Goal: Information Seeking & Learning: Learn about a topic

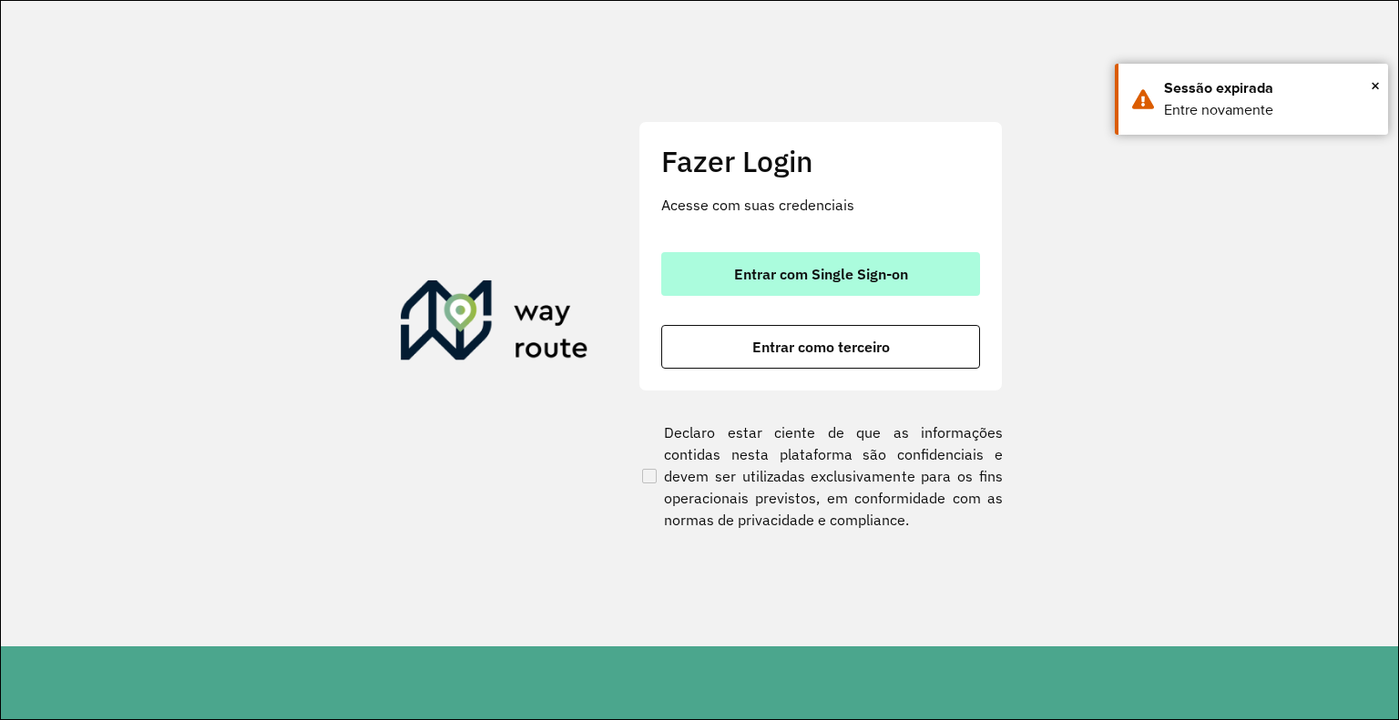
click at [797, 279] on span "Entrar com Single Sign-on" at bounding box center [821, 274] width 174 height 15
click at [793, 283] on button "Entrar com Single Sign-on" at bounding box center [820, 274] width 319 height 44
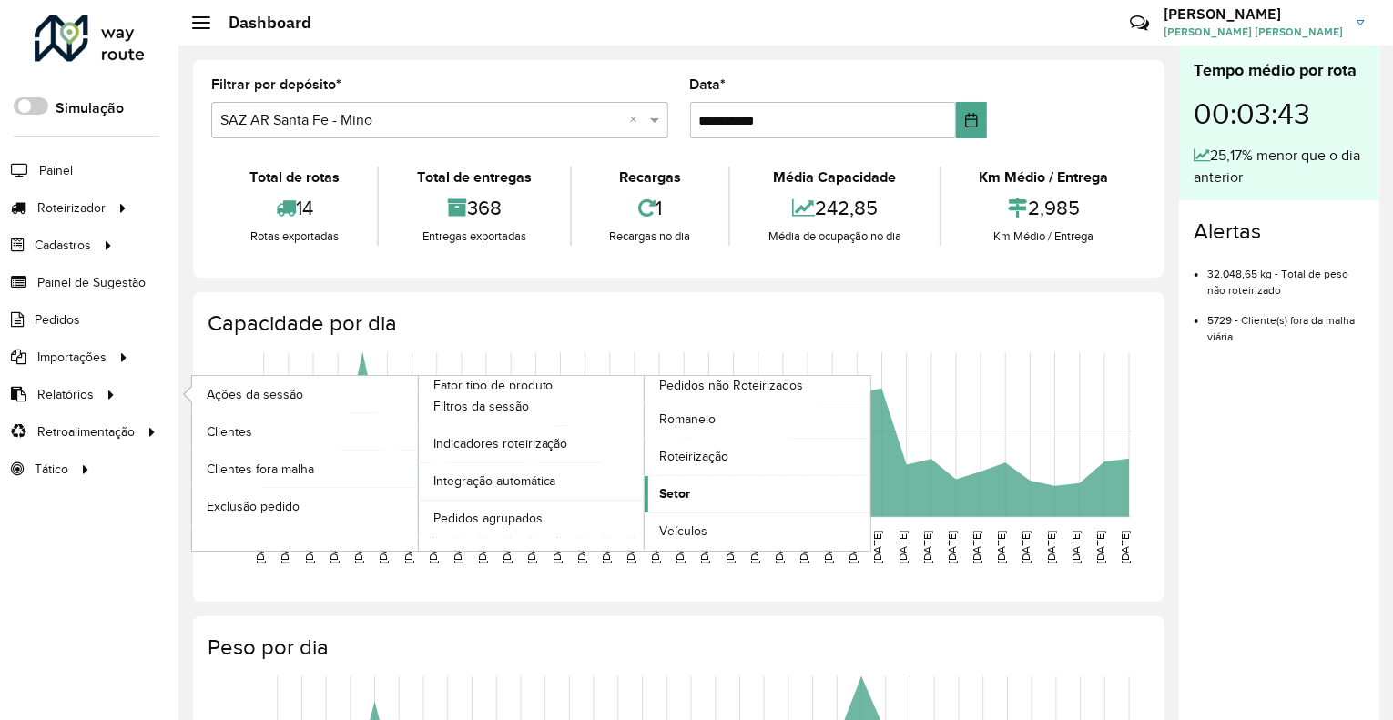
click at [721, 493] on link "Setor" at bounding box center [758, 494] width 226 height 36
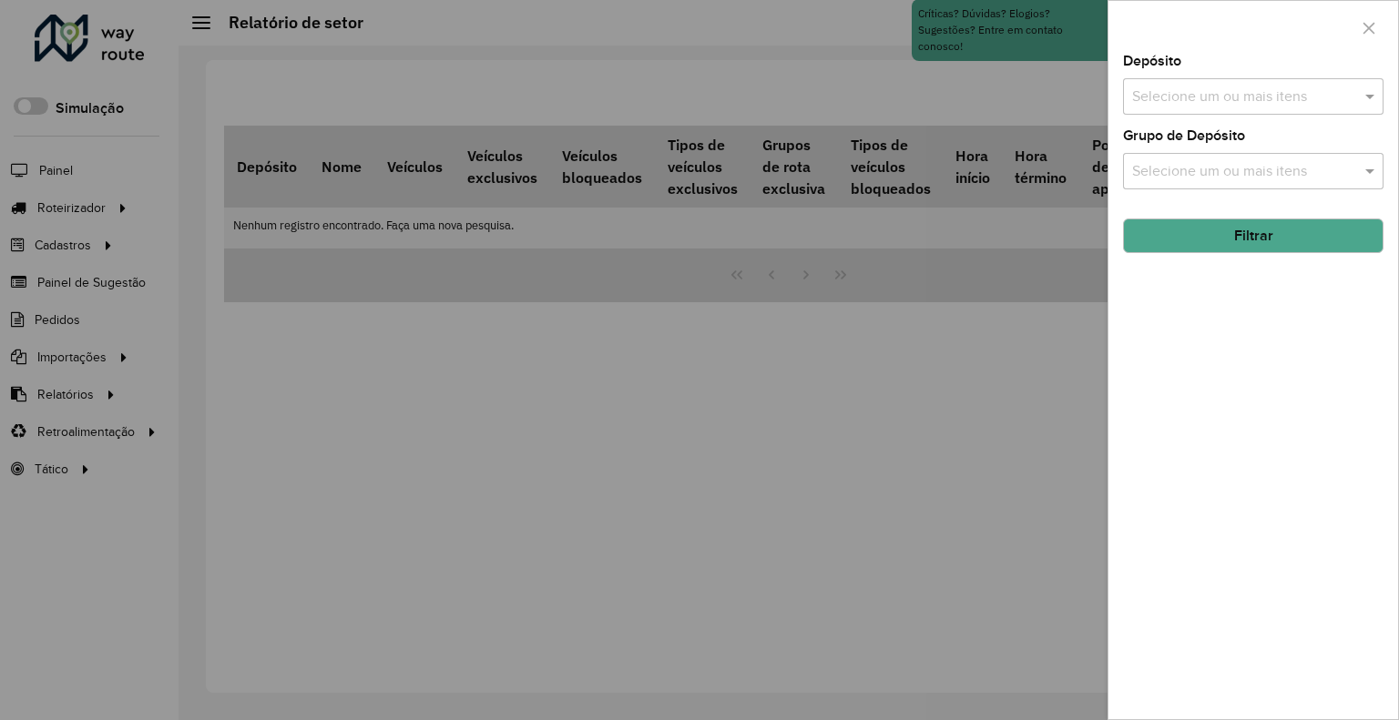
click at [1347, 75] on div "Depósito Selecione um ou mais itens" at bounding box center [1253, 85] width 260 height 60
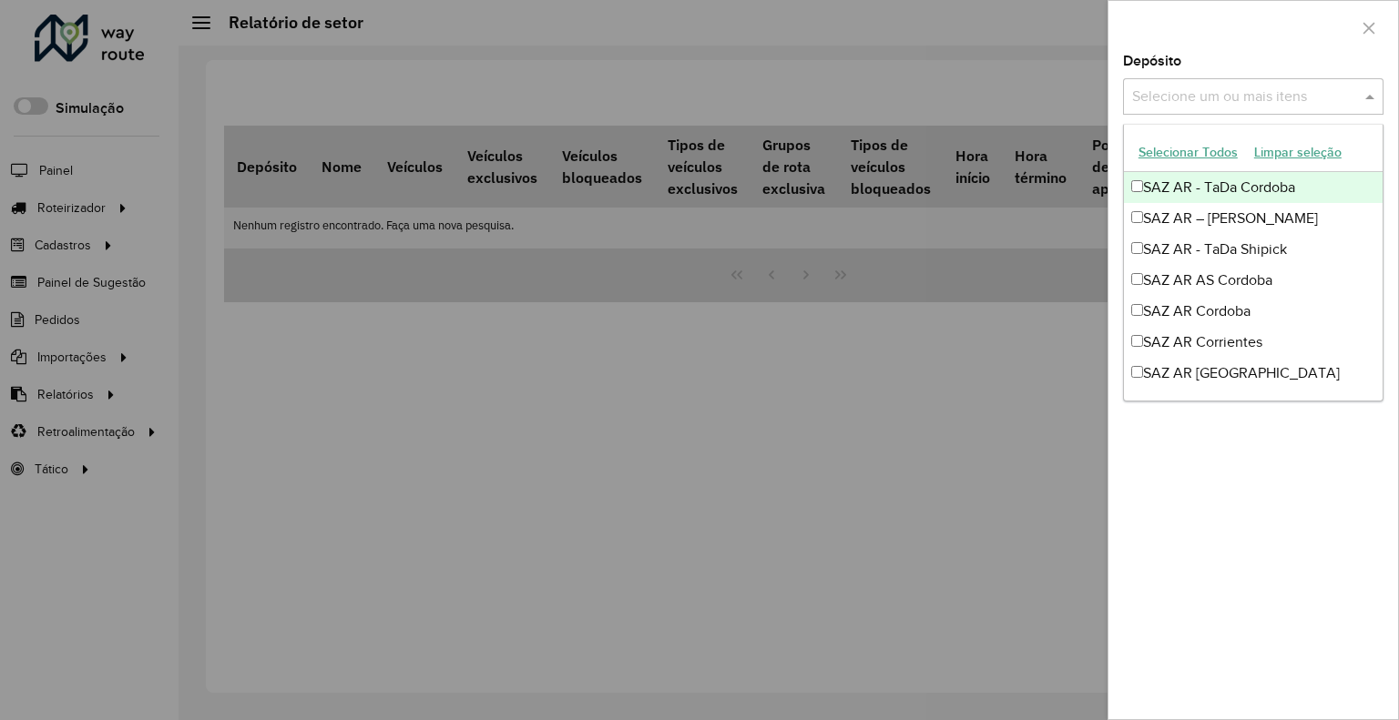
click at [1343, 82] on div "Selecione um ou mais itens" at bounding box center [1253, 96] width 260 height 36
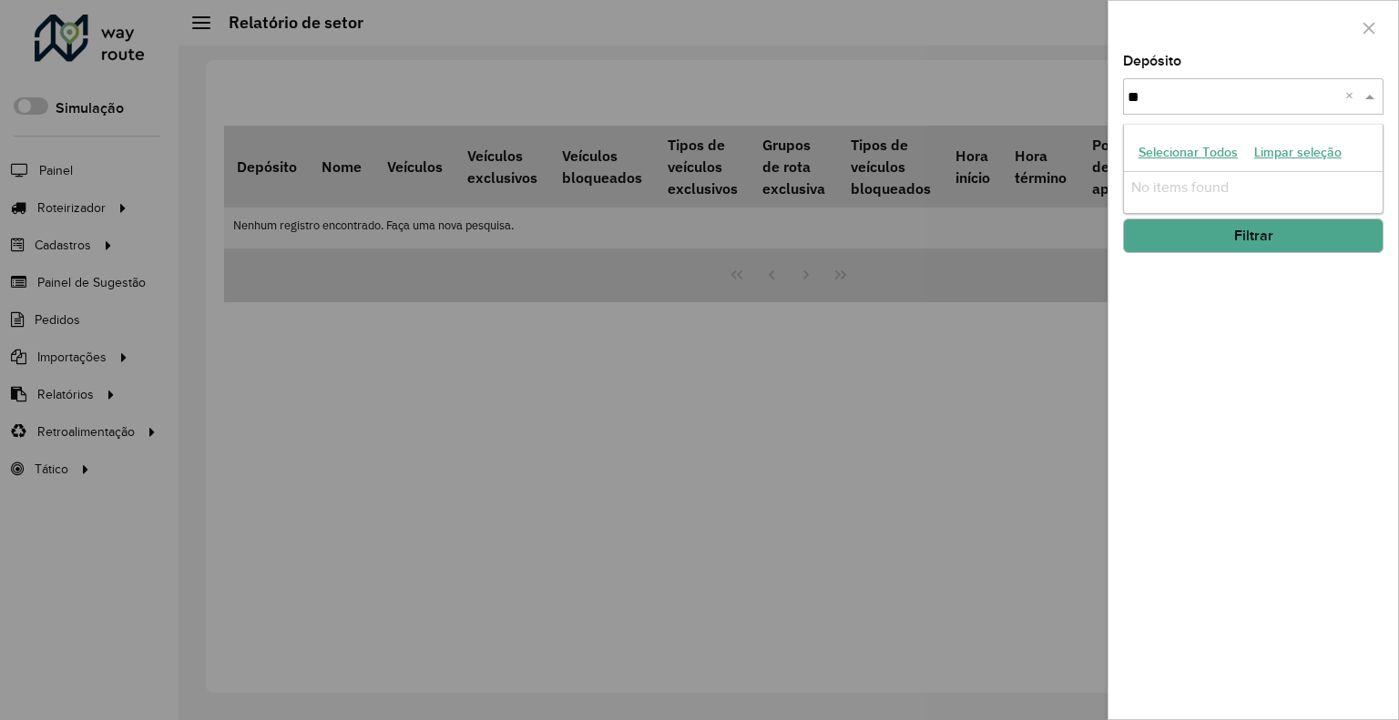
type input "*"
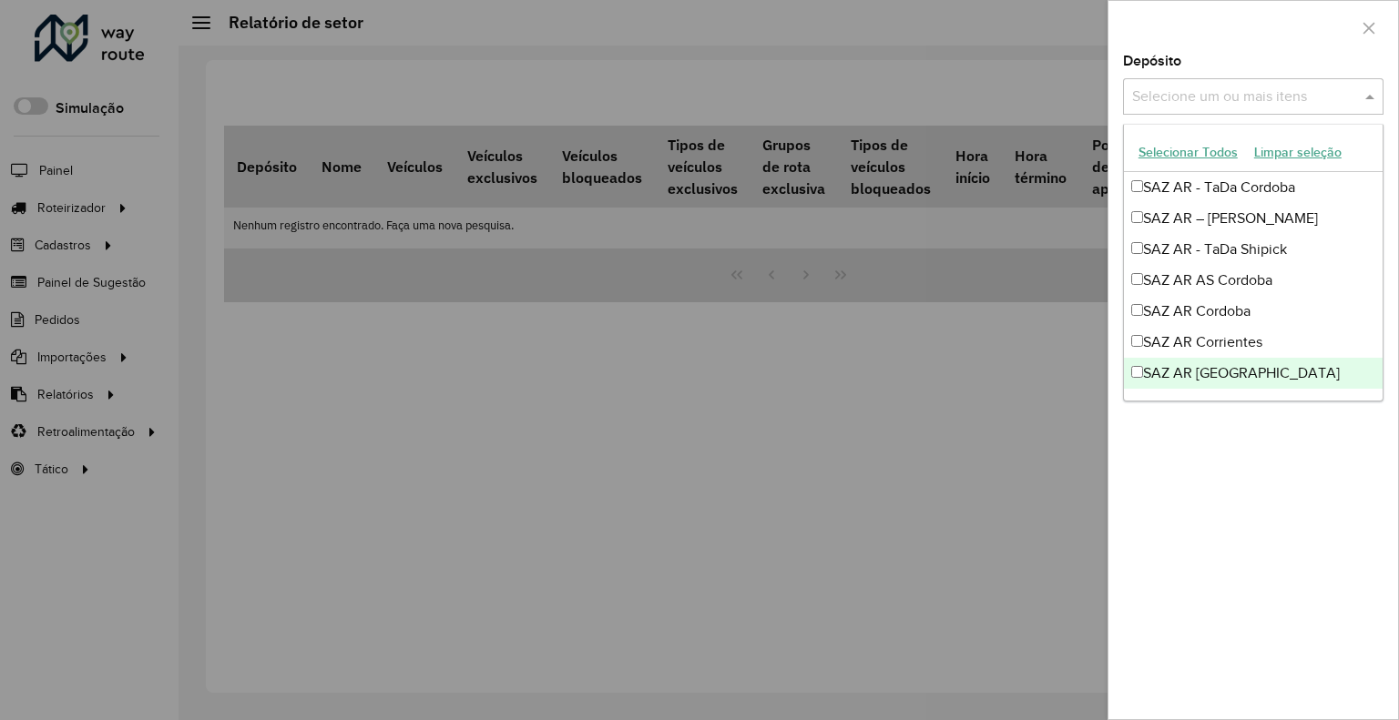
click at [671, 462] on div at bounding box center [699, 360] width 1399 height 720
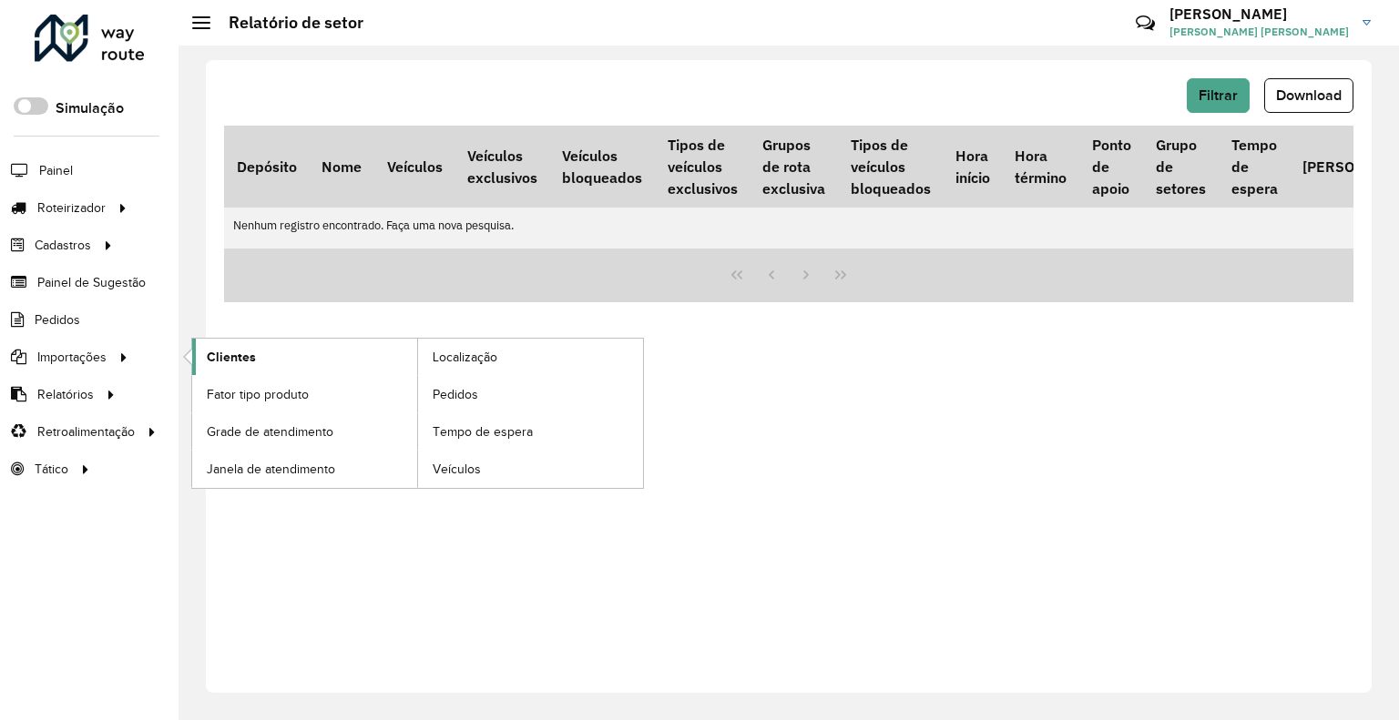
click at [206, 364] on link "Clientes" at bounding box center [304, 357] width 225 height 36
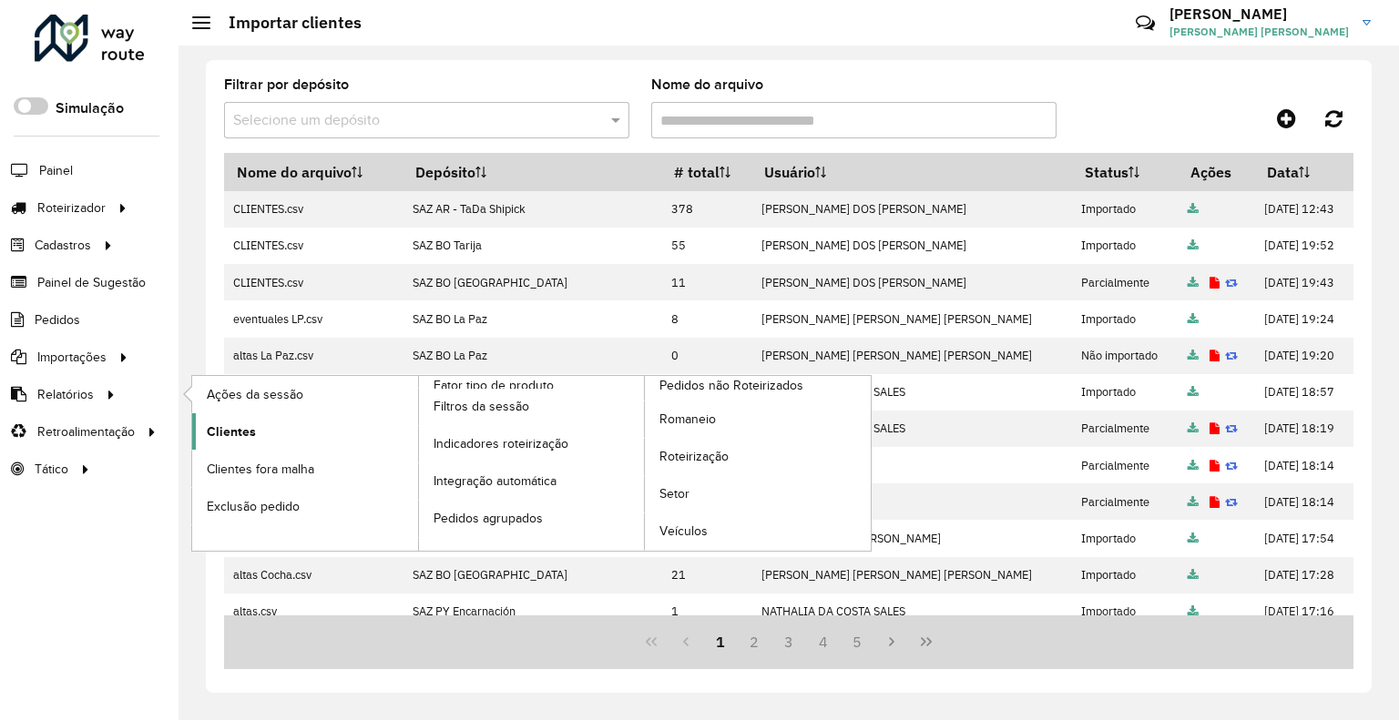
click at [228, 423] on span "Clientes" at bounding box center [231, 432] width 49 height 19
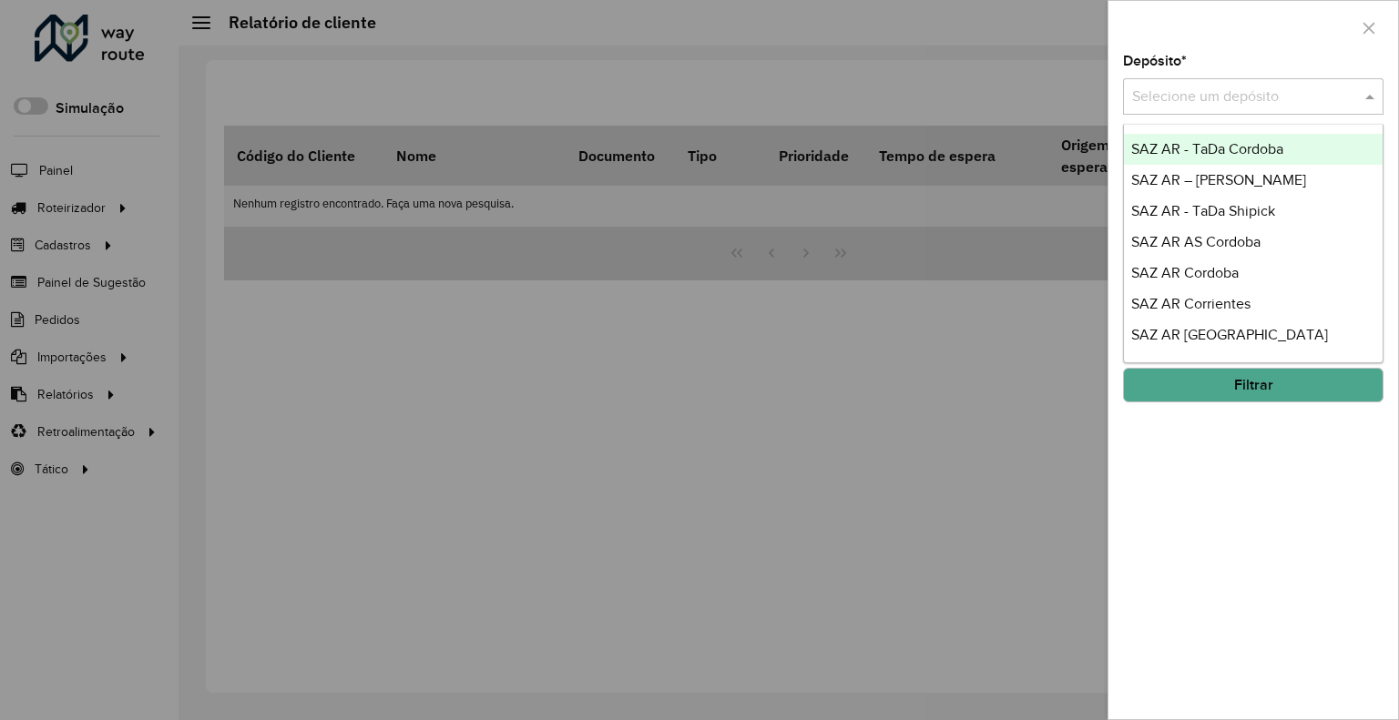
click at [1130, 106] on div at bounding box center [1253, 97] width 260 height 23
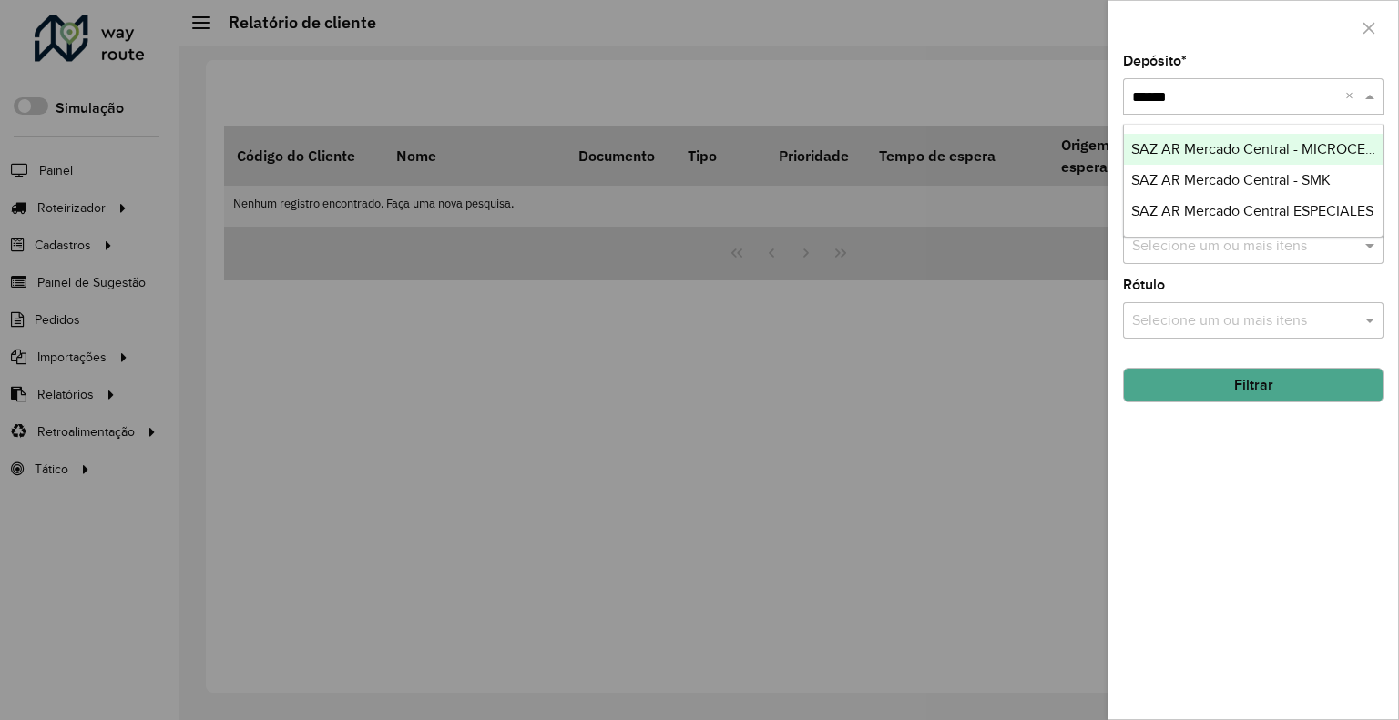
type input "*******"
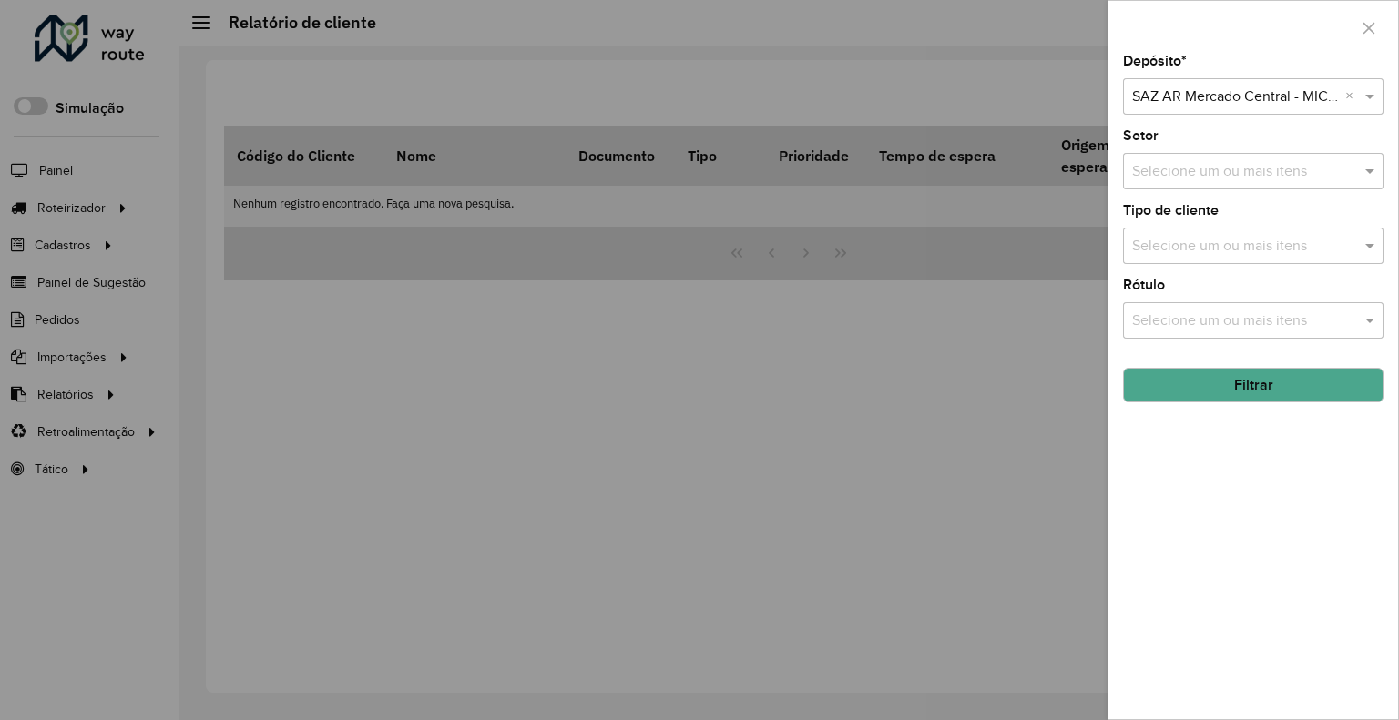
click at [1235, 199] on div "Depósito * Selecione um depósito × SAZ AR Mercado Central - MICROCENTRO × Setor…" at bounding box center [1253, 387] width 290 height 665
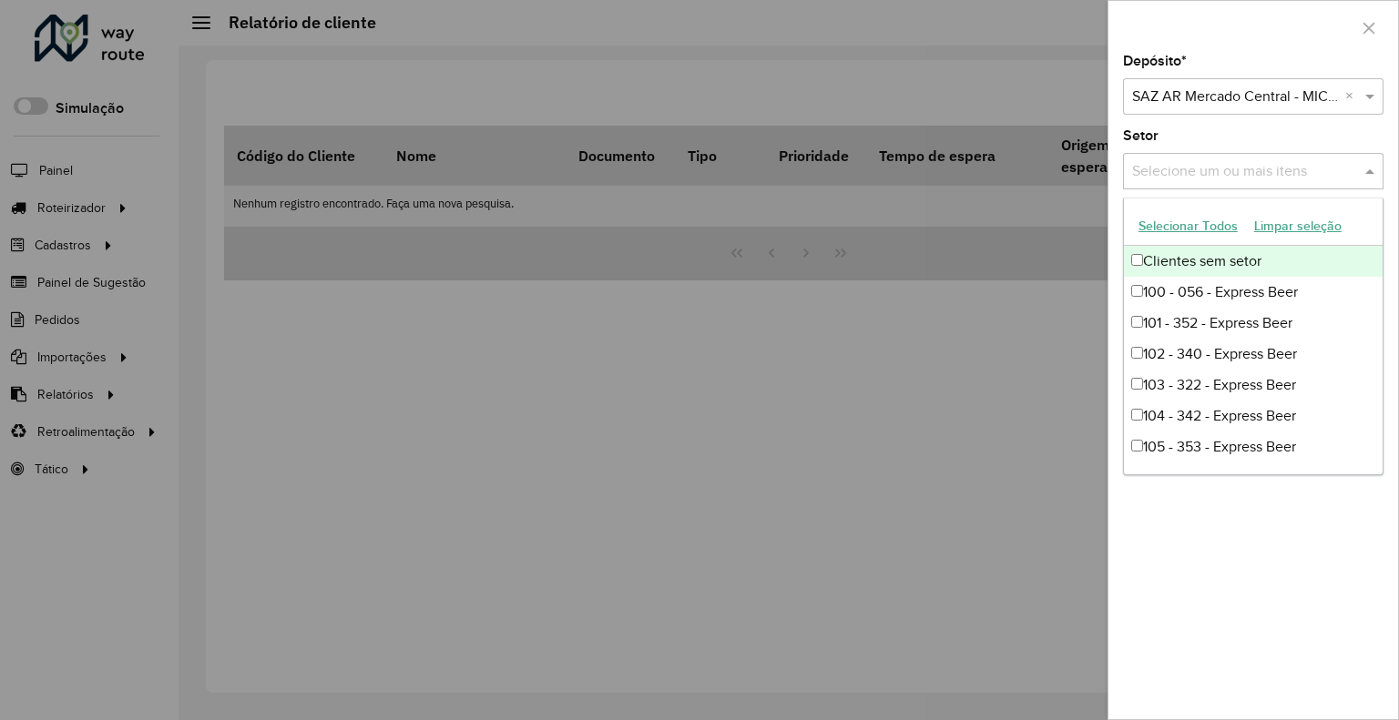
click at [1240, 185] on div "Selecione um ou mais itens" at bounding box center [1253, 171] width 260 height 36
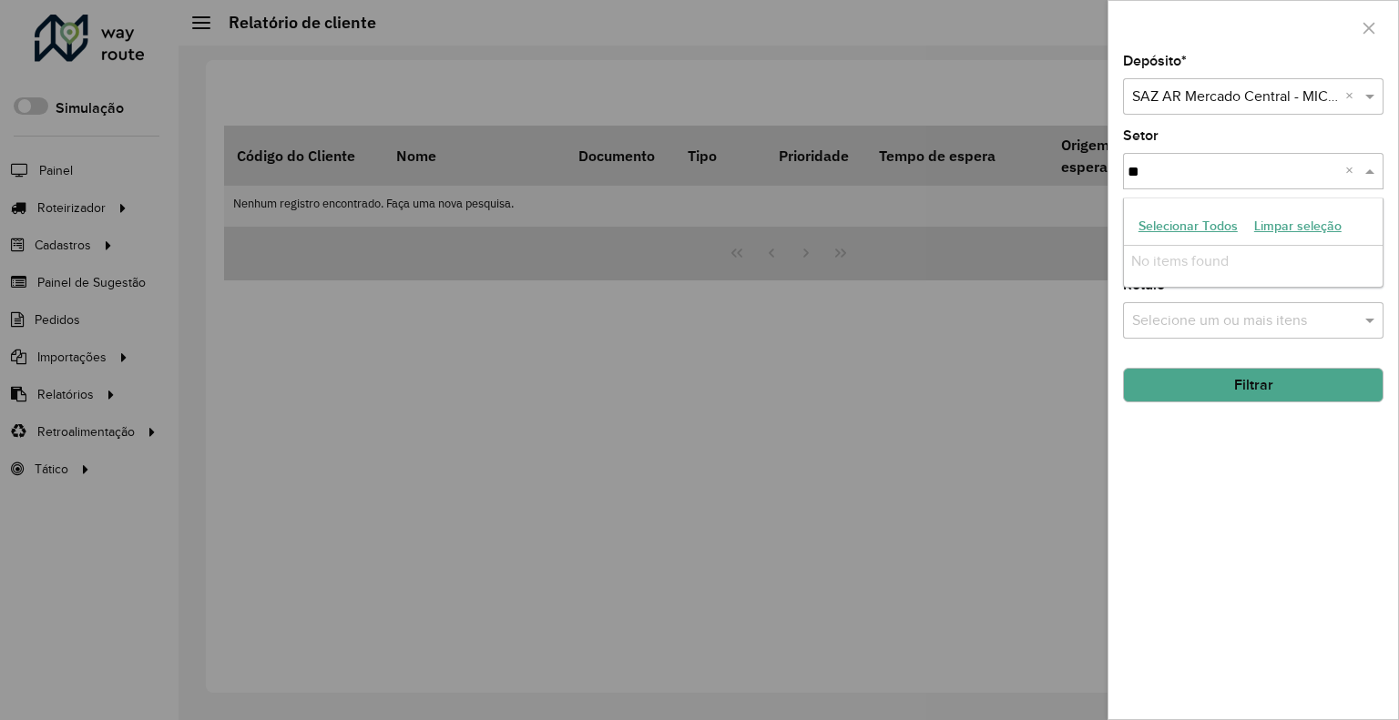
type input "*"
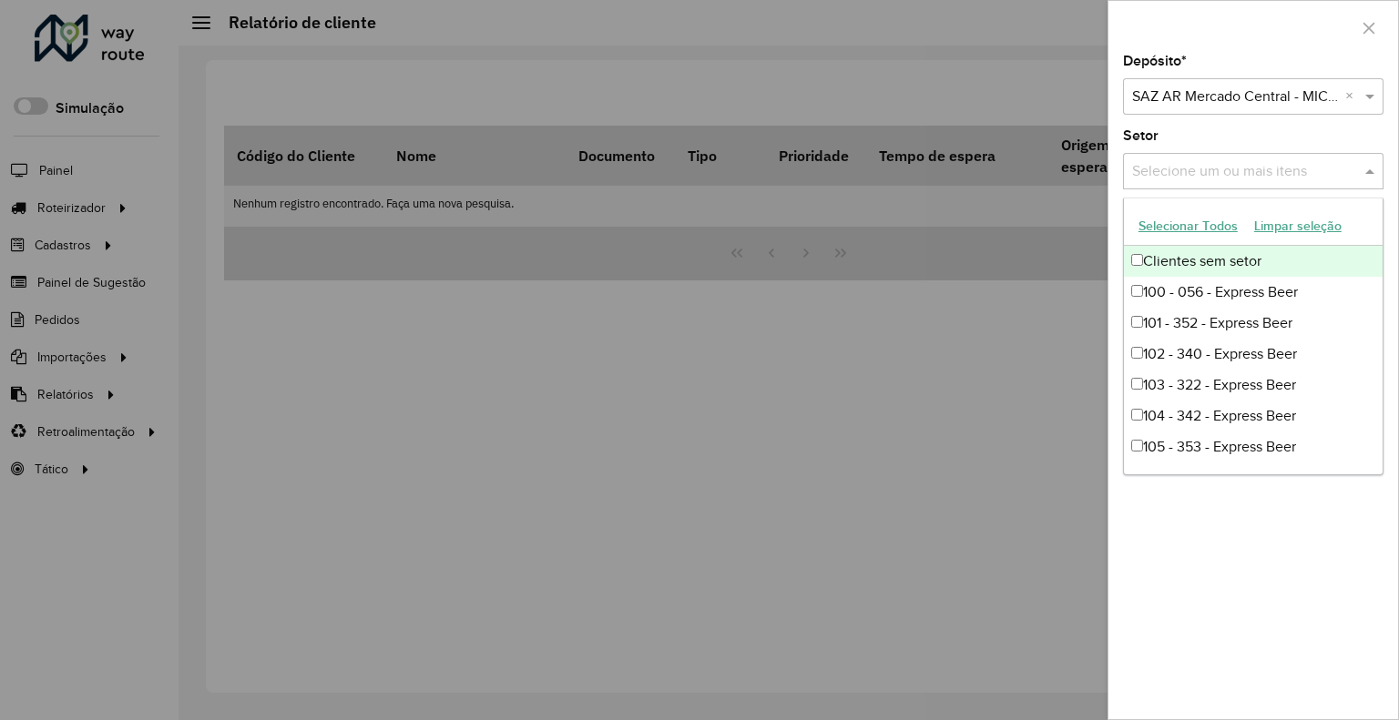
click at [1045, 370] on div at bounding box center [699, 360] width 1399 height 720
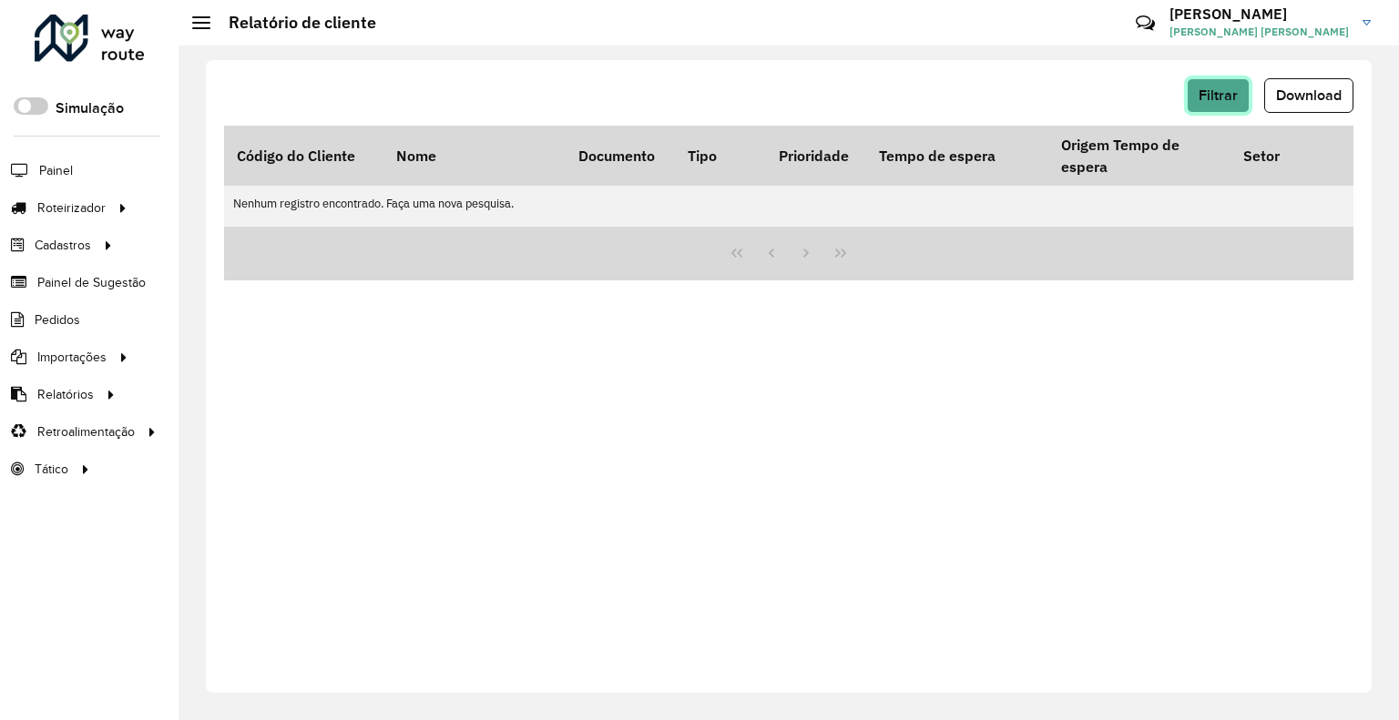
click at [1237, 101] on span "Filtrar" at bounding box center [1218, 94] width 39 height 15
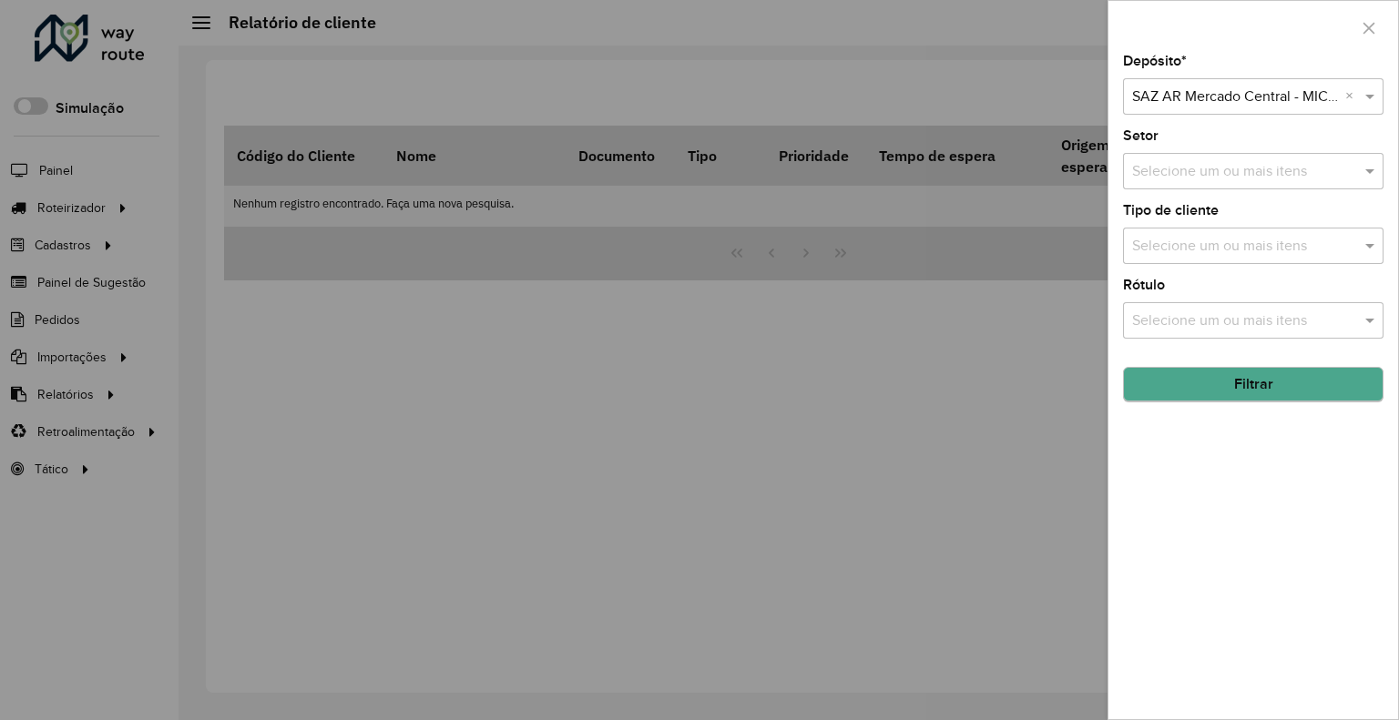
drag, startPoint x: 1207, startPoint y: 363, endPoint x: 1208, endPoint y: 374, distance: 11.0
click at [1208, 366] on hb-field-button "Filtrar" at bounding box center [1253, 377] width 260 height 49
click at [1205, 383] on button "Filtrar" at bounding box center [1253, 385] width 260 height 35
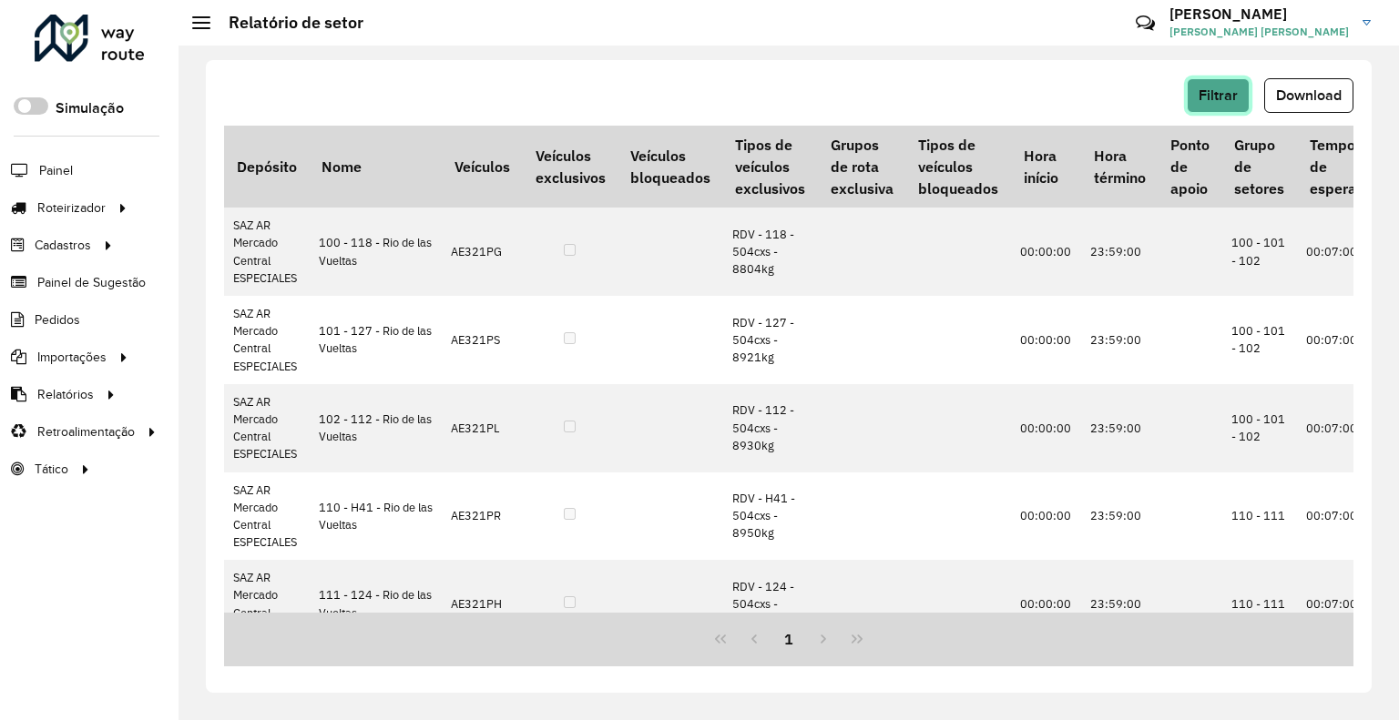
click at [1209, 98] on span "Filtrar" at bounding box center [1218, 94] width 39 height 15
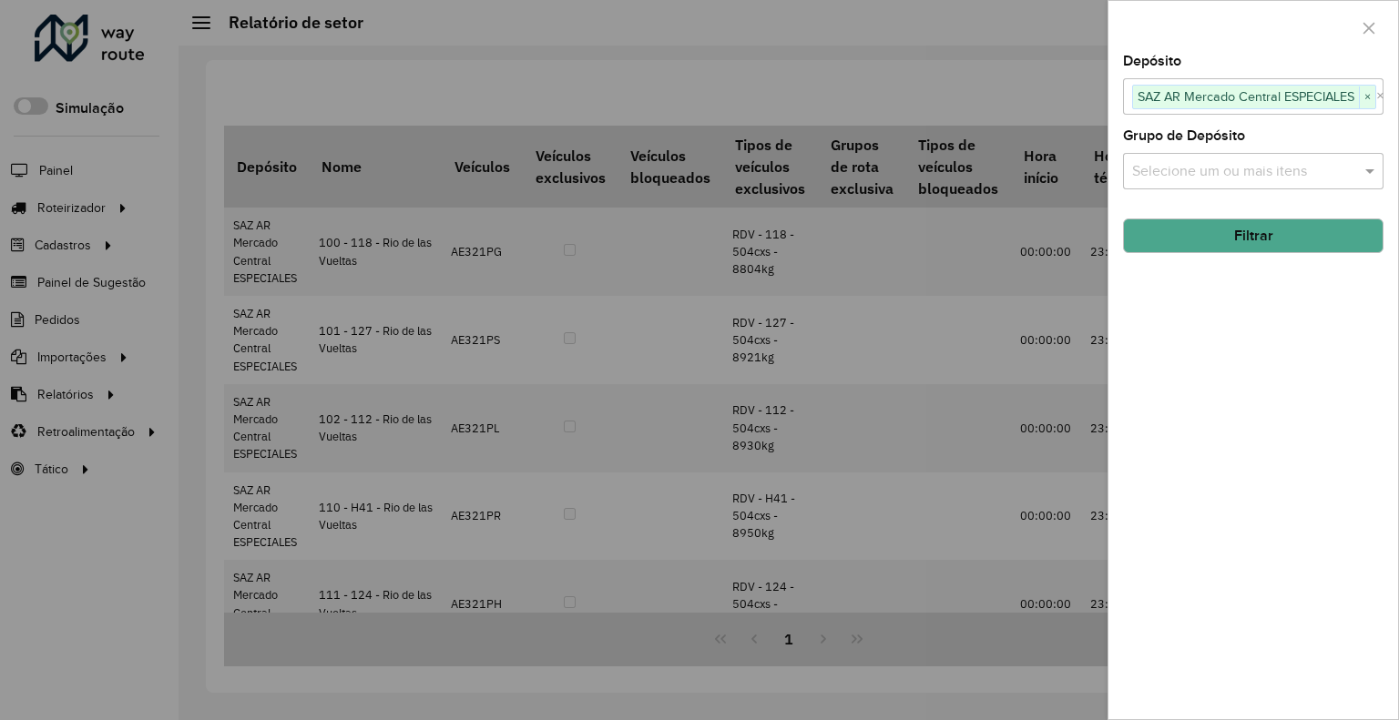
click at [1197, 101] on span "SAZ AR Mercado Central ESPECIALES" at bounding box center [1246, 97] width 226 height 22
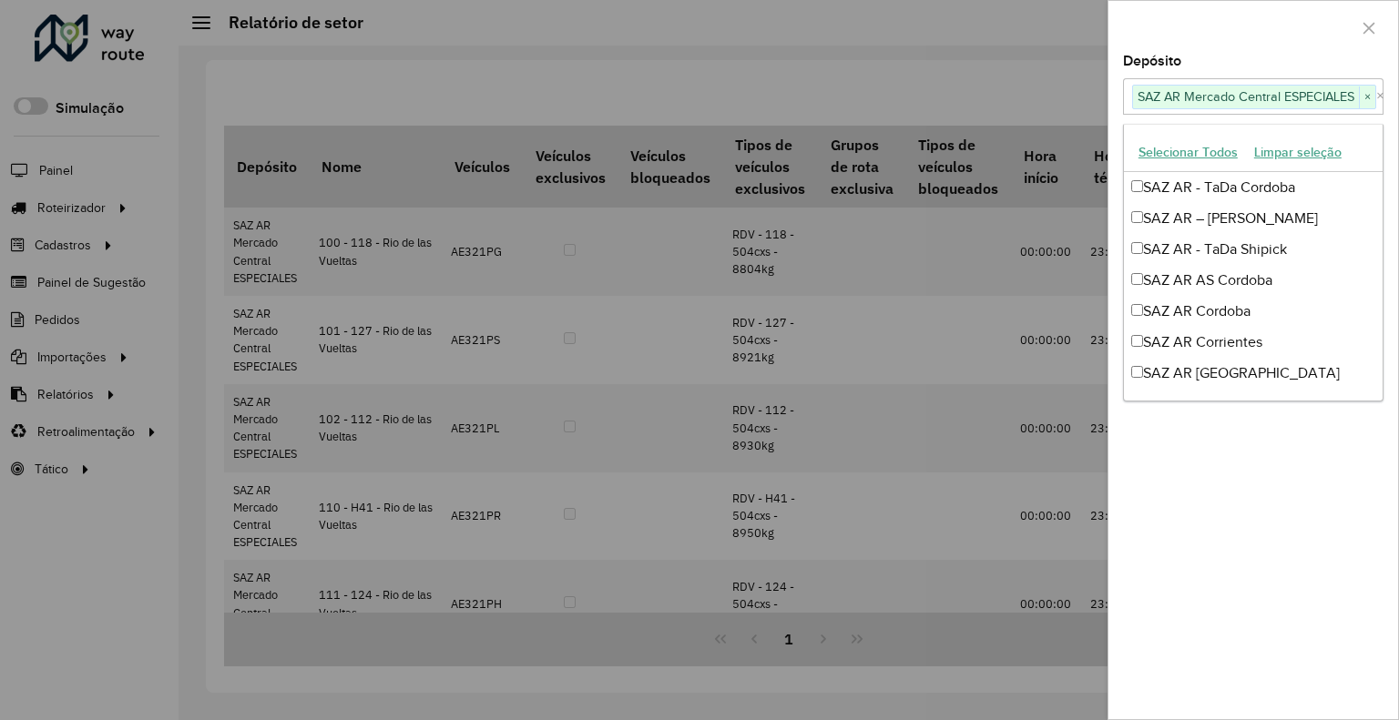
scroll to position [310, 0]
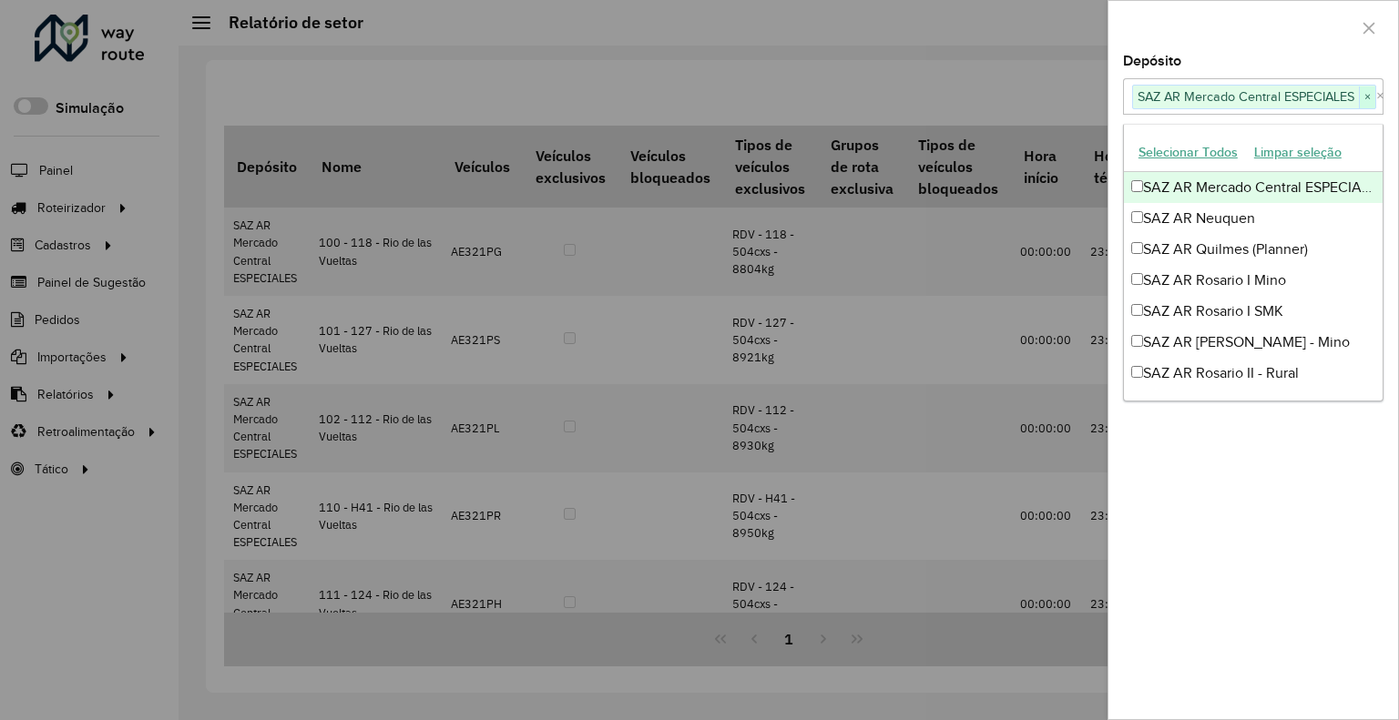
click at [1369, 97] on span "×" at bounding box center [1367, 98] width 16 height 22
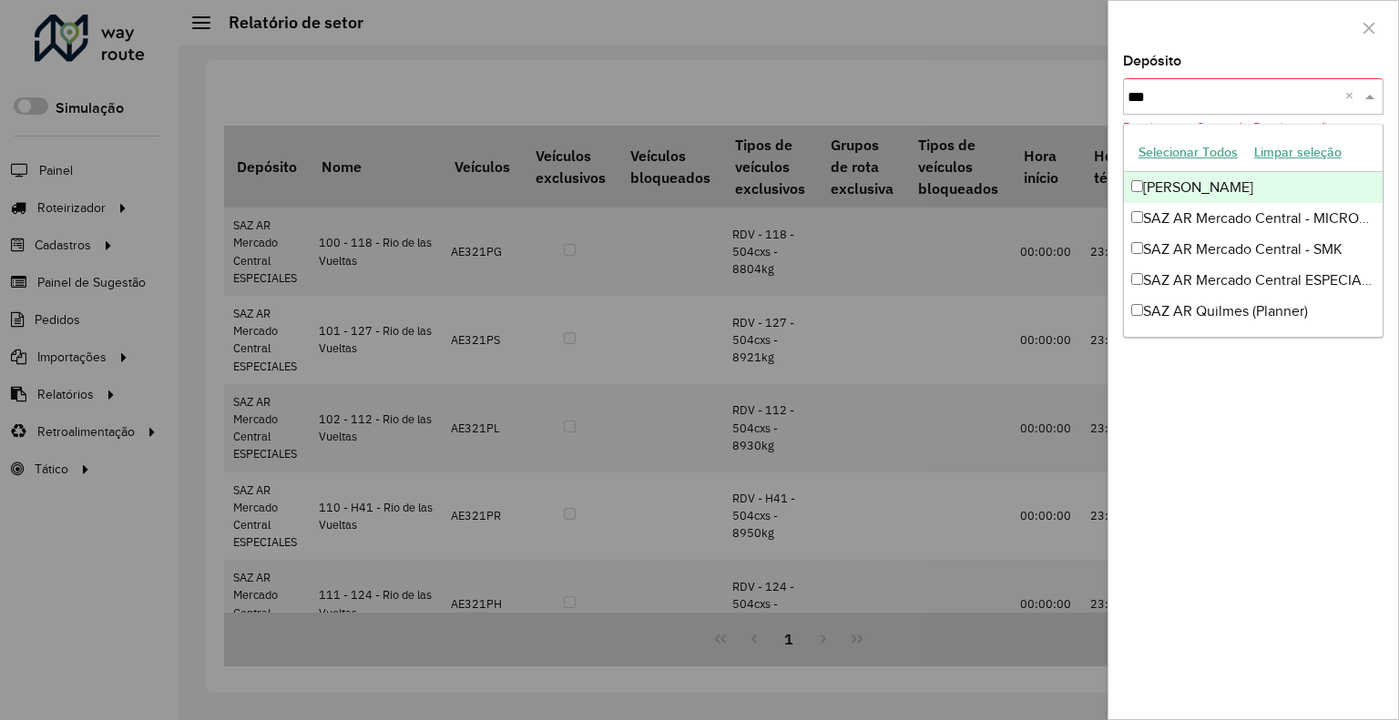
scroll to position [0, 0]
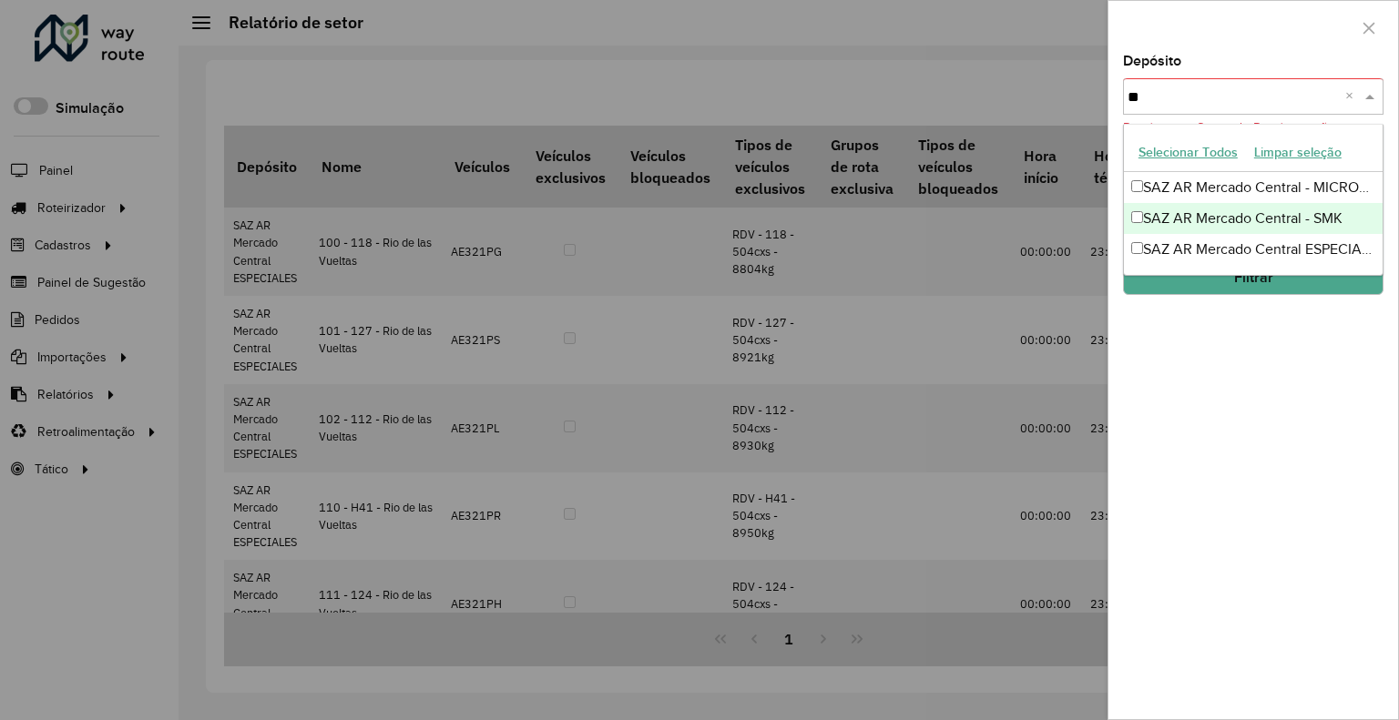
type input "*"
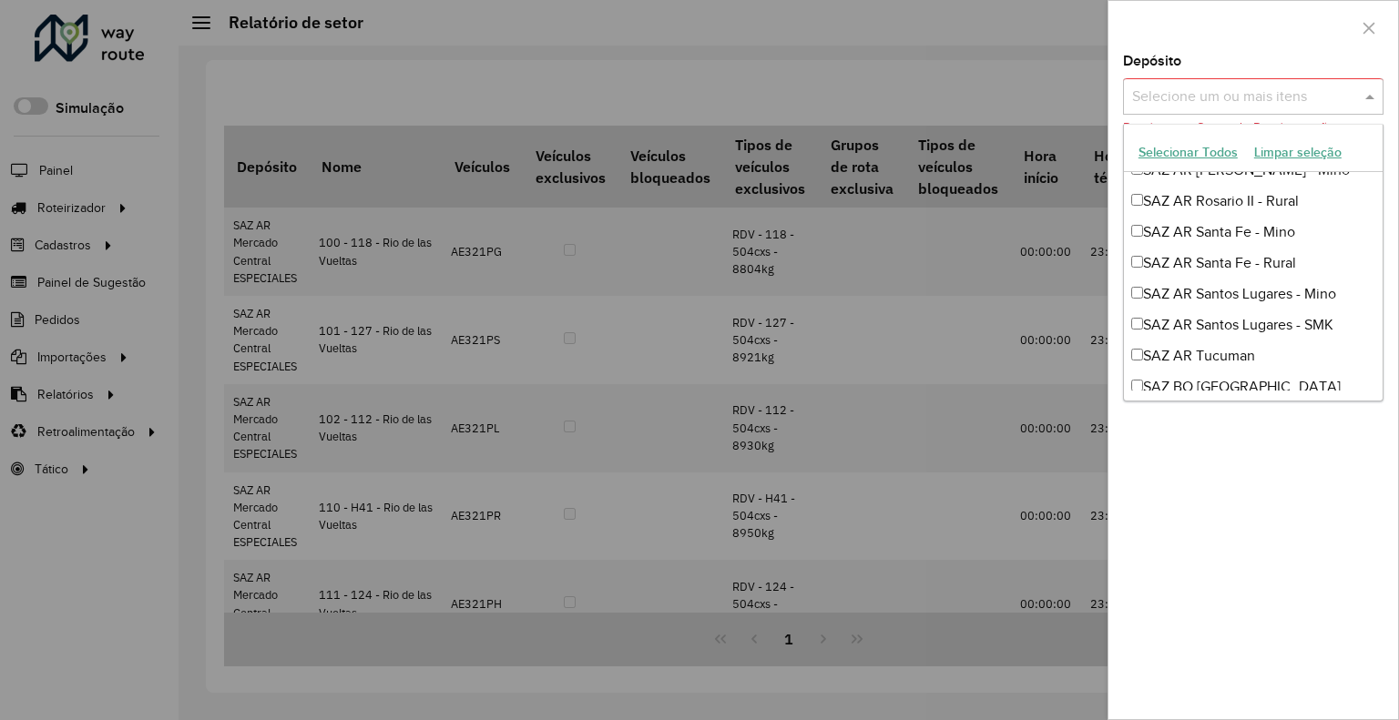
scroll to position [455, 0]
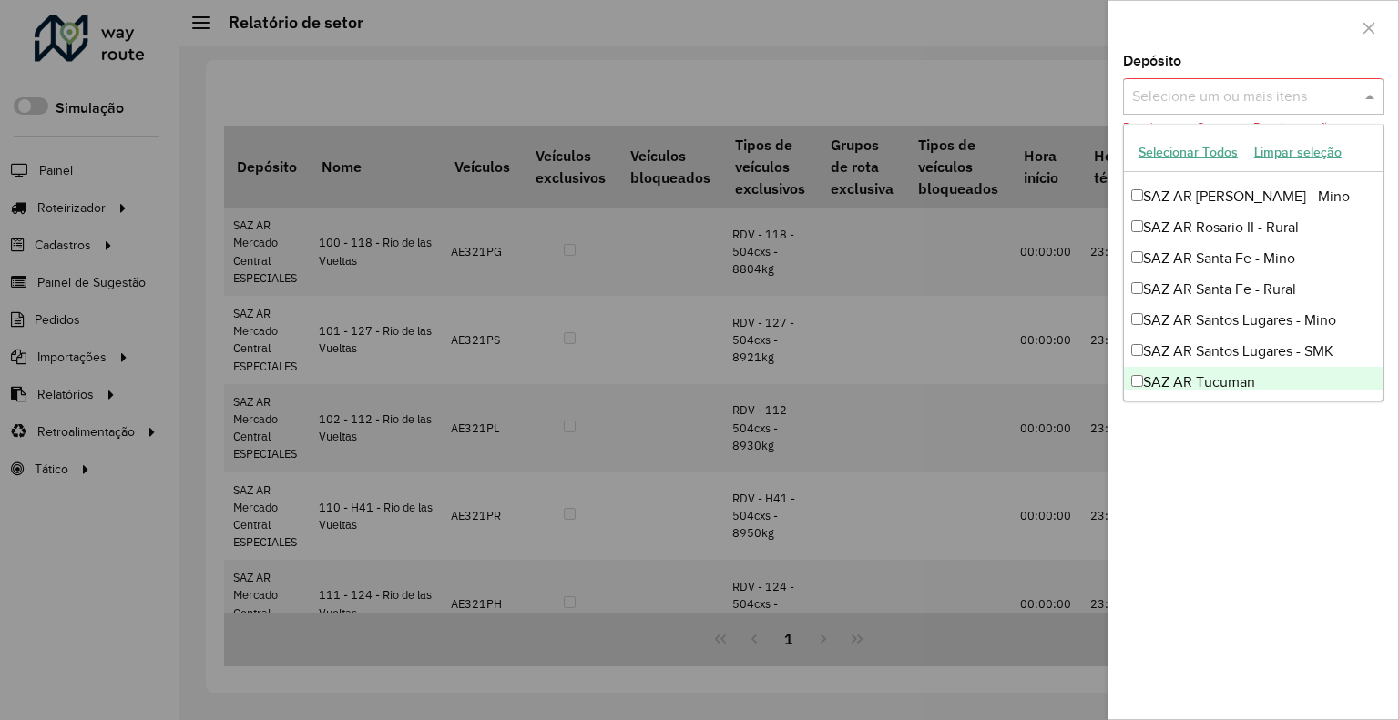
click at [1225, 503] on div "Depósito Selecione um ou mais itens Depósito ou Grupo de Depósitos são obrigató…" at bounding box center [1253, 387] width 290 height 665
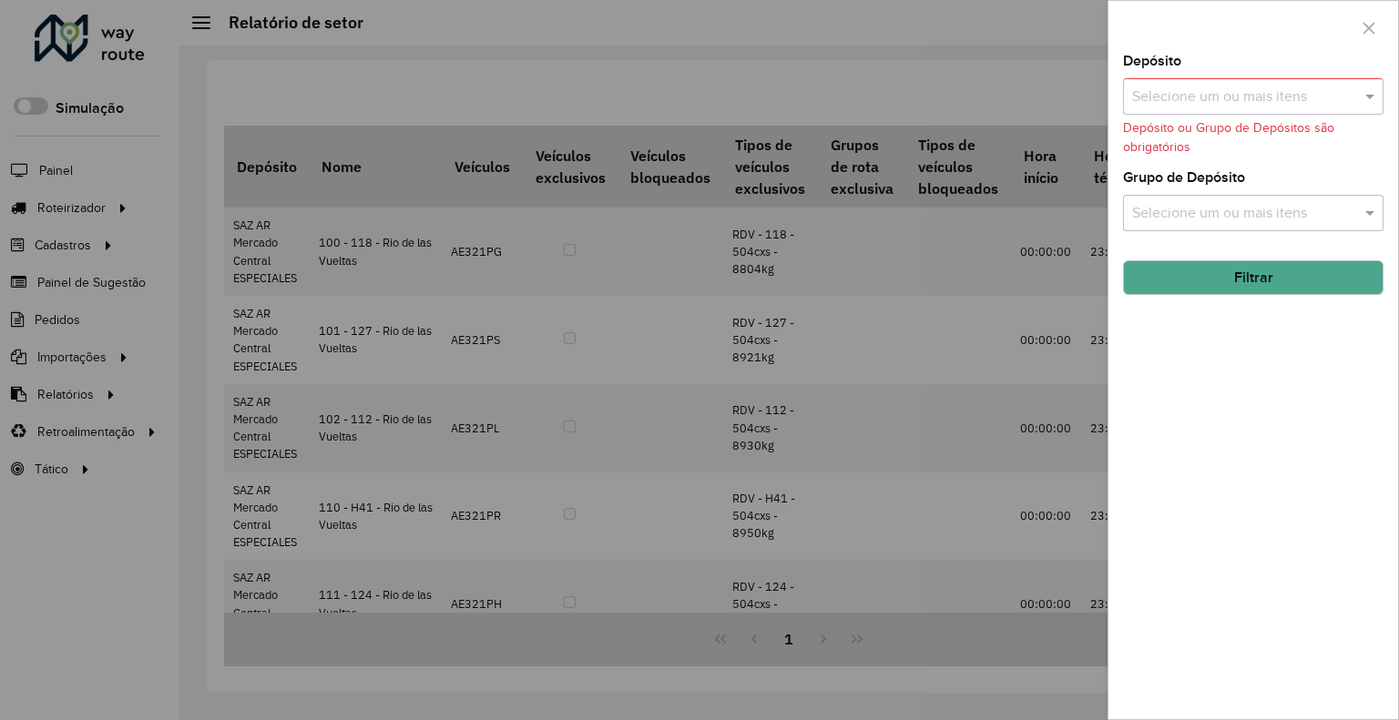
click at [952, 454] on div at bounding box center [699, 360] width 1399 height 720
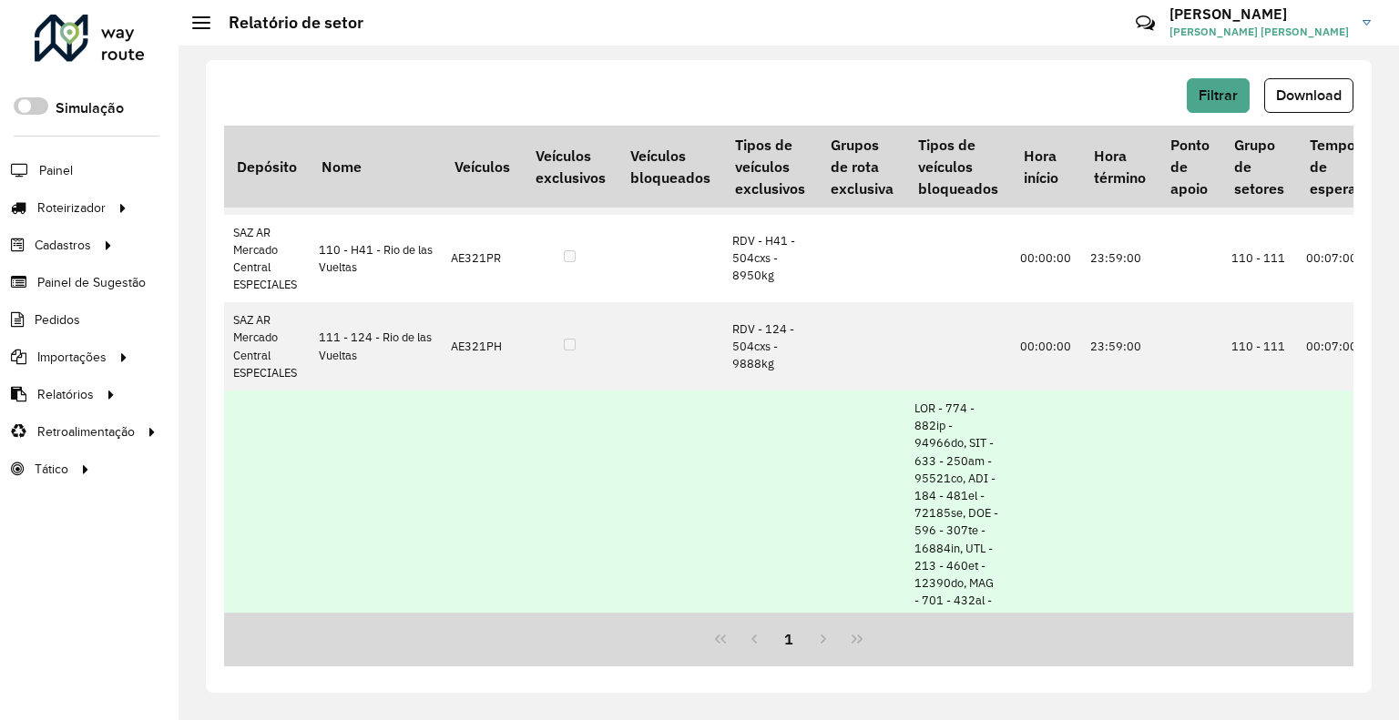
scroll to position [273, 0]
